Goal: Communication & Community: Ask a question

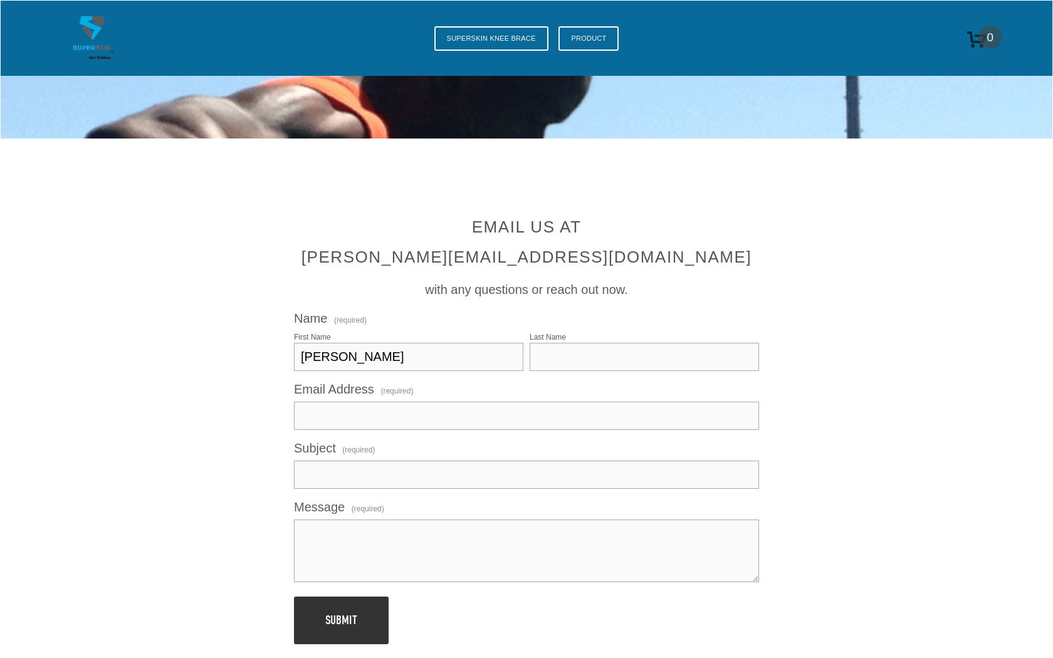
type input "[PERSON_NAME]"
type input "[PERSON_NAME][EMAIL_ADDRESS][DOMAIN_NAME]"
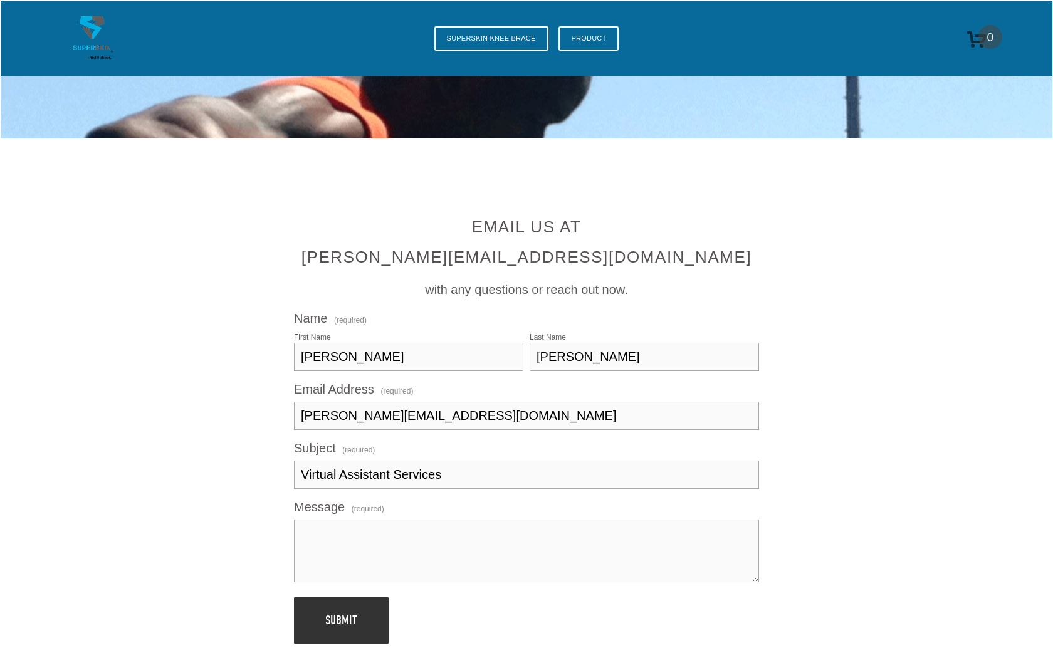
type input "Virtual Assistant Services"
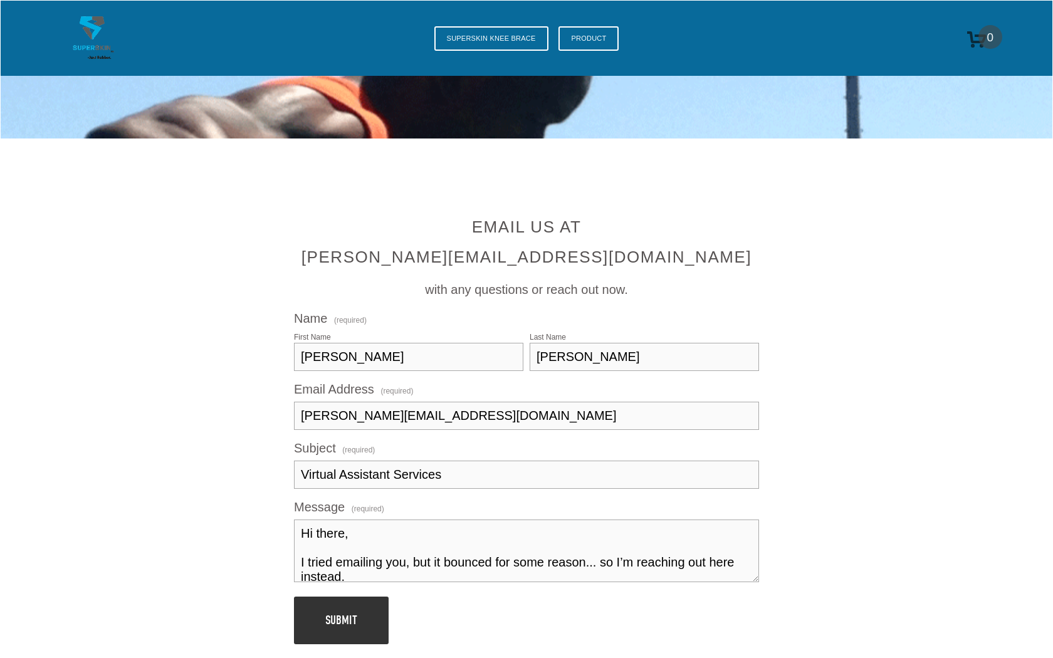
scroll to position [103, 0]
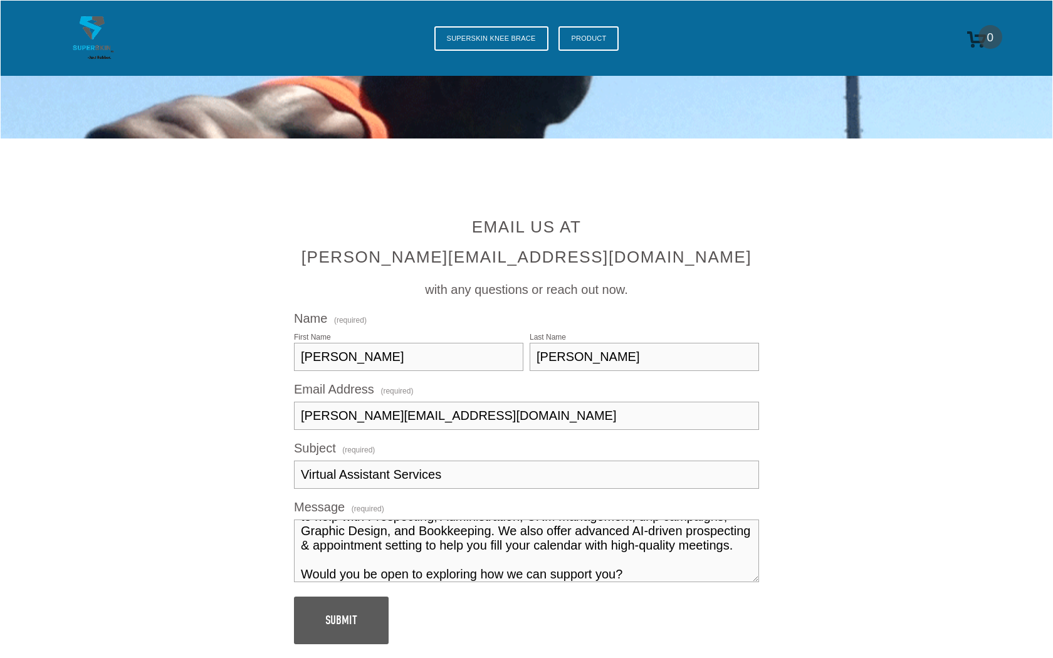
type textarea "Hi there, I tried emailing you, but it bounced for some reason... so I’m reachi…"
click at [341, 620] on span "Submit" at bounding box center [341, 620] width 32 height 14
